Goal: Information Seeking & Learning: Learn about a topic

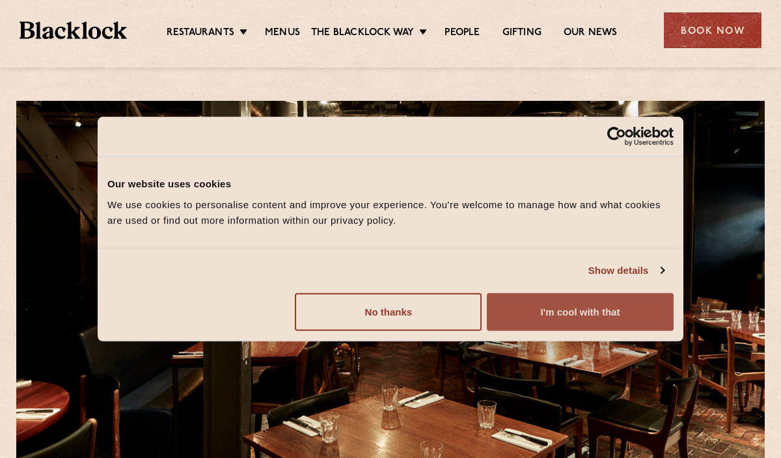
click at [570, 319] on button "I'm cool with that" at bounding box center [580, 312] width 187 height 38
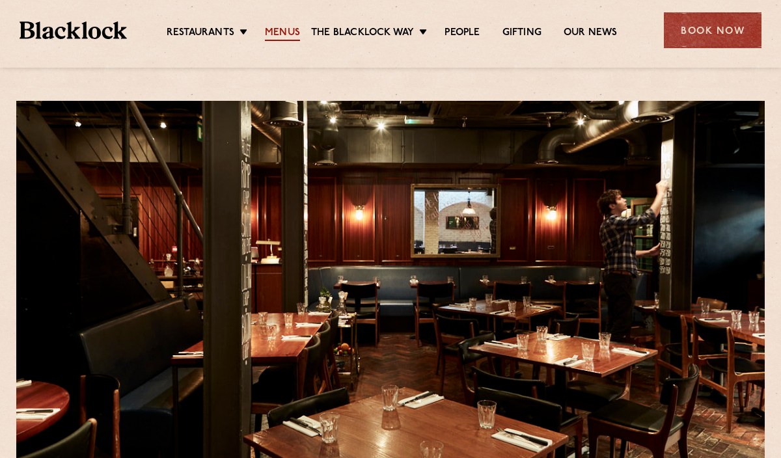
click at [291, 27] on link "Menus" at bounding box center [282, 34] width 35 height 14
